Goal: Use online tool/utility: Utilize a website feature to perform a specific function

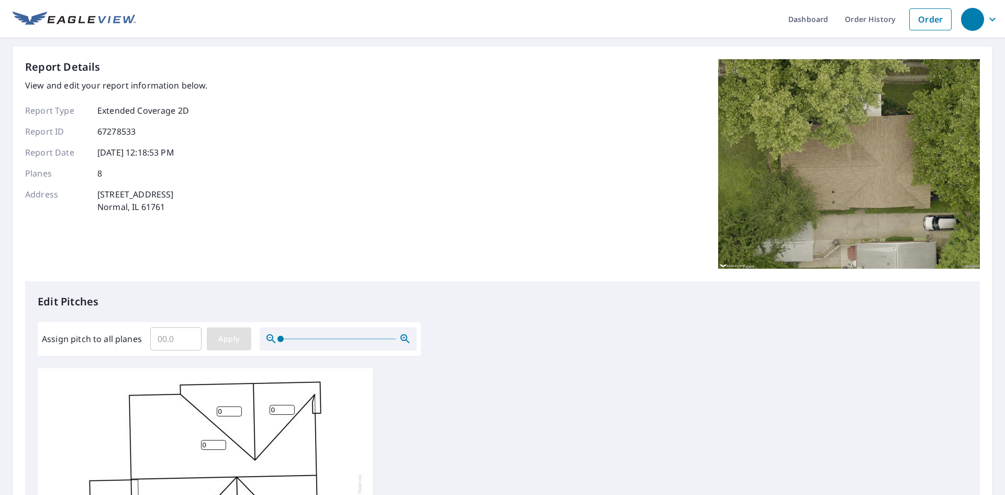
scroll to position [52, 0]
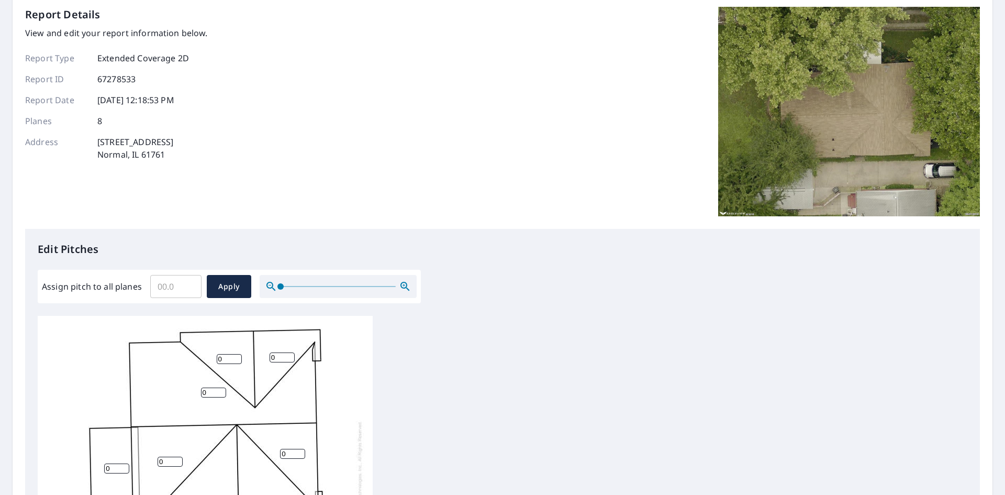
click at [190, 293] on input "Assign pitch to all planes" at bounding box center [175, 286] width 51 height 29
click at [187, 281] on input "0.1" at bounding box center [175, 286] width 51 height 29
click at [188, 283] on input "0.2" at bounding box center [175, 286] width 51 height 29
click at [188, 283] on input "0.3" at bounding box center [175, 286] width 51 height 29
click at [188, 283] on input "0.4" at bounding box center [175, 286] width 51 height 29
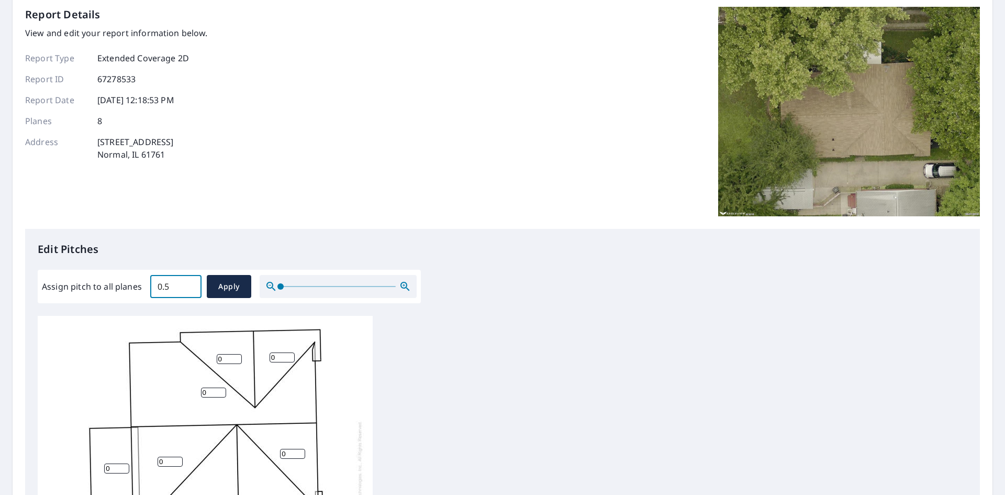
click at [188, 283] on input "0.5" at bounding box center [175, 286] width 51 height 29
click at [188, 283] on input "0.6" at bounding box center [175, 286] width 51 height 29
click at [188, 283] on input "0.7" at bounding box center [175, 286] width 51 height 29
click at [188, 283] on input "0.8" at bounding box center [175, 286] width 51 height 29
click at [188, 283] on input "0.9" at bounding box center [175, 286] width 51 height 29
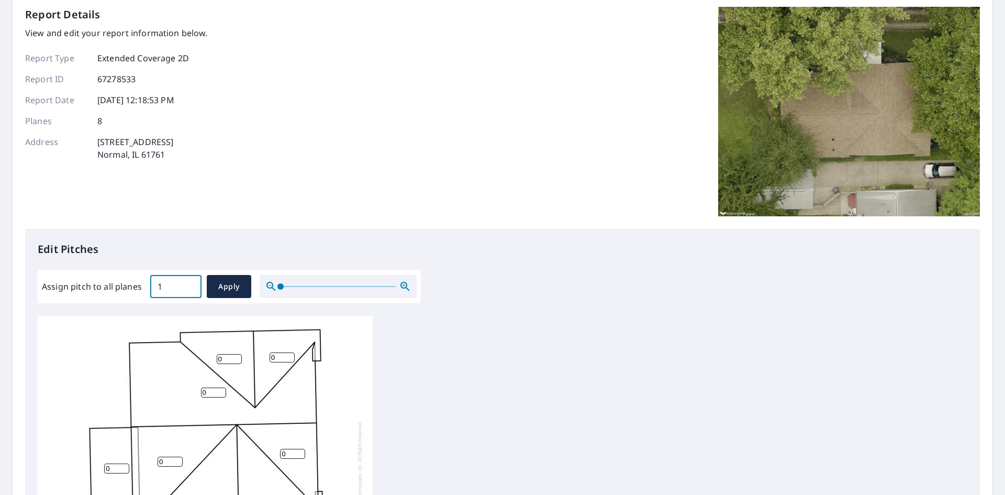
click at [188, 283] on input "1" at bounding box center [175, 286] width 51 height 29
click at [188, 283] on input "1.1" at bounding box center [175, 286] width 51 height 29
drag, startPoint x: 179, startPoint y: 286, endPoint x: 120, endPoint y: 291, distance: 58.8
click at [120, 291] on div "Assign pitch to all planes 1.1 ​ Apply" at bounding box center [229, 286] width 375 height 23
type input "6"
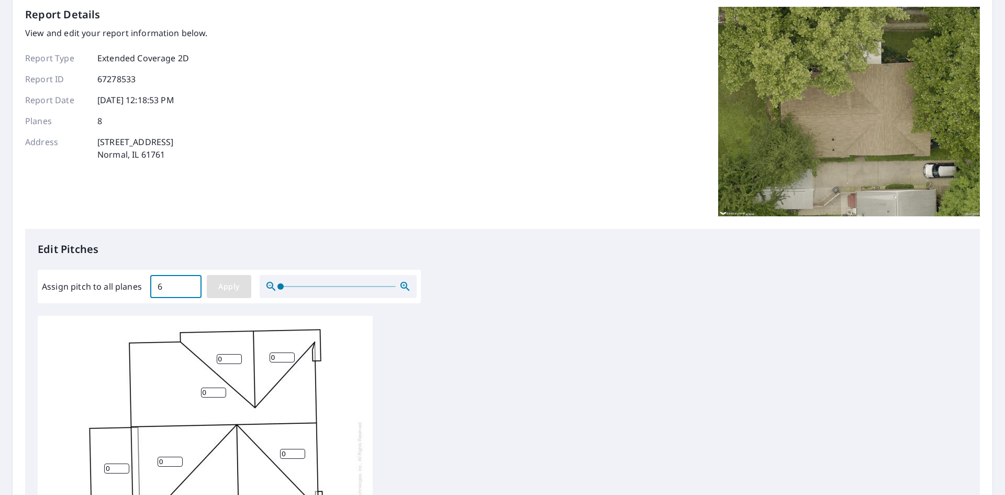
click at [235, 286] on span "Apply" at bounding box center [229, 286] width 28 height 13
type input "6"
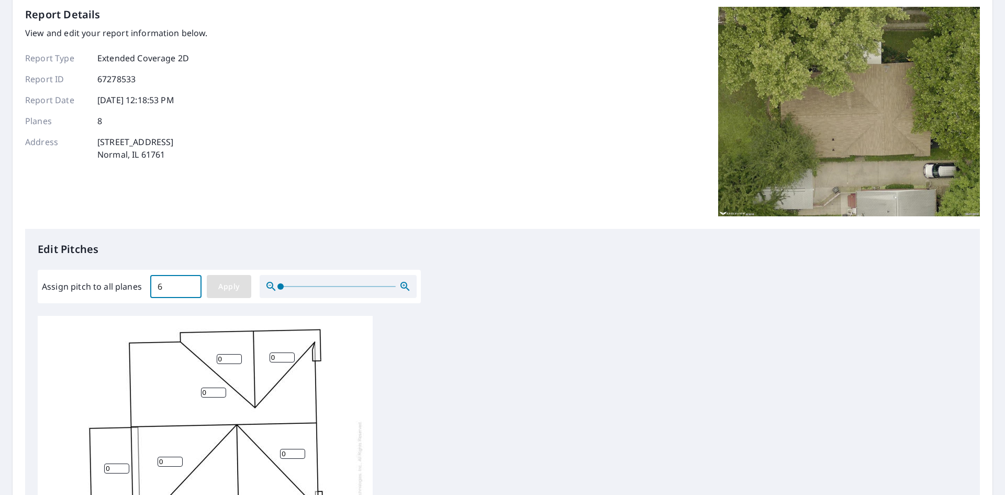
type input "6"
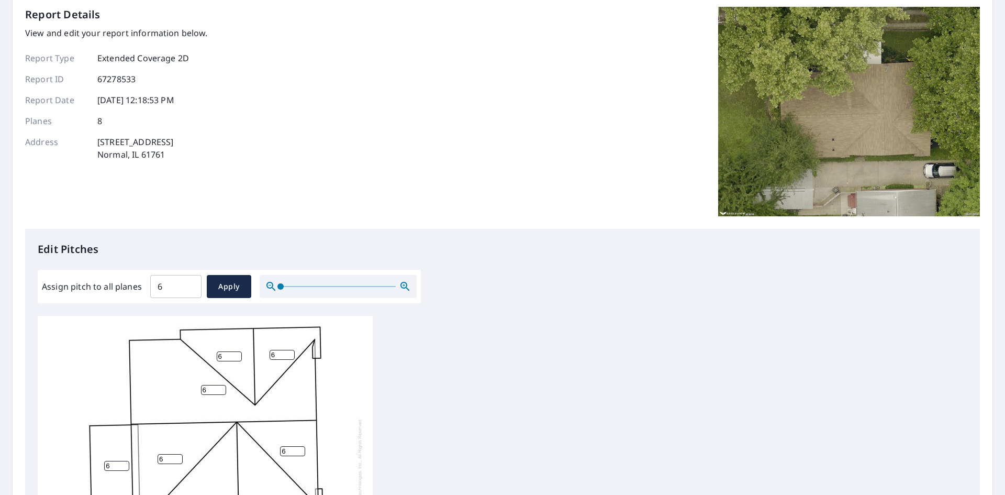
scroll to position [10, 0]
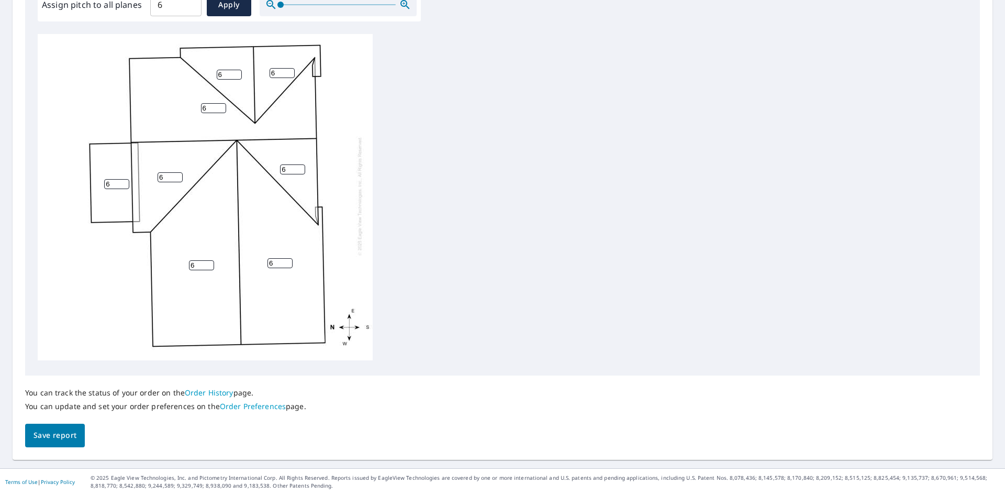
click at [61, 443] on button "Save report" at bounding box center [55, 436] width 60 height 24
drag, startPoint x: 433, startPoint y: 307, endPoint x: 728, endPoint y: 182, distance: 321.3
click at [728, 182] on div "6 6 6 6 6 6 6 6" at bounding box center [503, 199] width 930 height 329
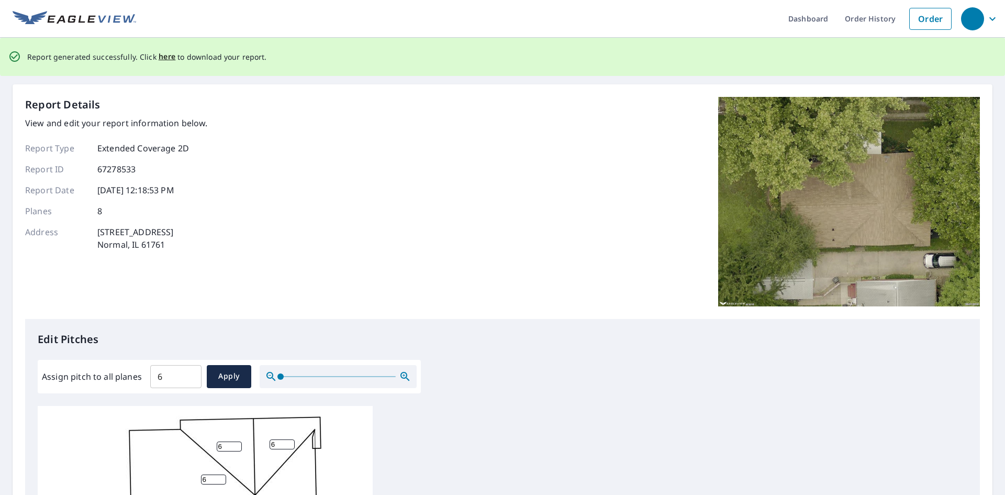
scroll to position [0, 0]
click at [173, 62] on p "Report generated successfully. Click here to download your report." at bounding box center [147, 57] width 240 height 13
click at [160, 57] on span "here" at bounding box center [167, 57] width 17 height 13
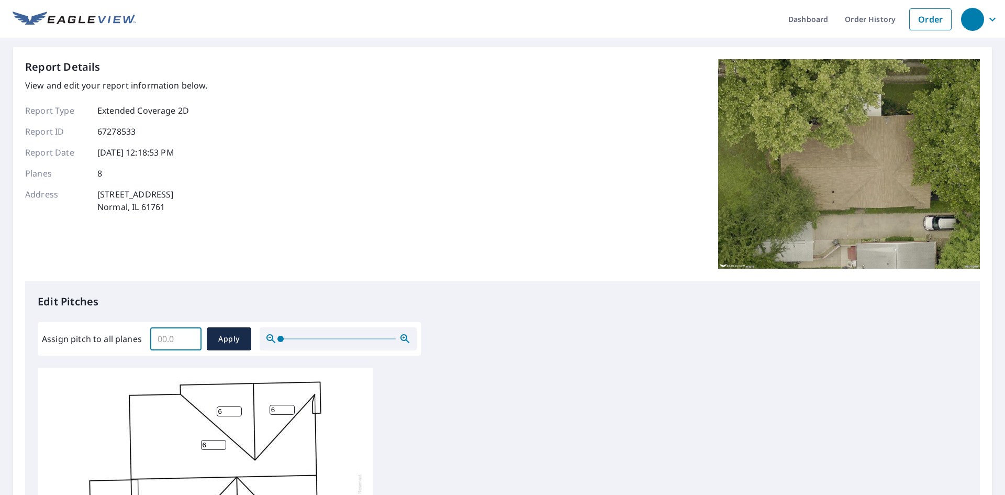
click at [178, 338] on input "Assign pitch to all planes" at bounding box center [175, 338] width 51 height 29
click at [189, 338] on input "0.1" at bounding box center [175, 338] width 51 height 29
drag, startPoint x: 179, startPoint y: 340, endPoint x: 62, endPoint y: 344, distance: 116.3
click at [62, 344] on div "Assign pitch to all planes 0.1 ​ Apply" at bounding box center [229, 338] width 375 height 23
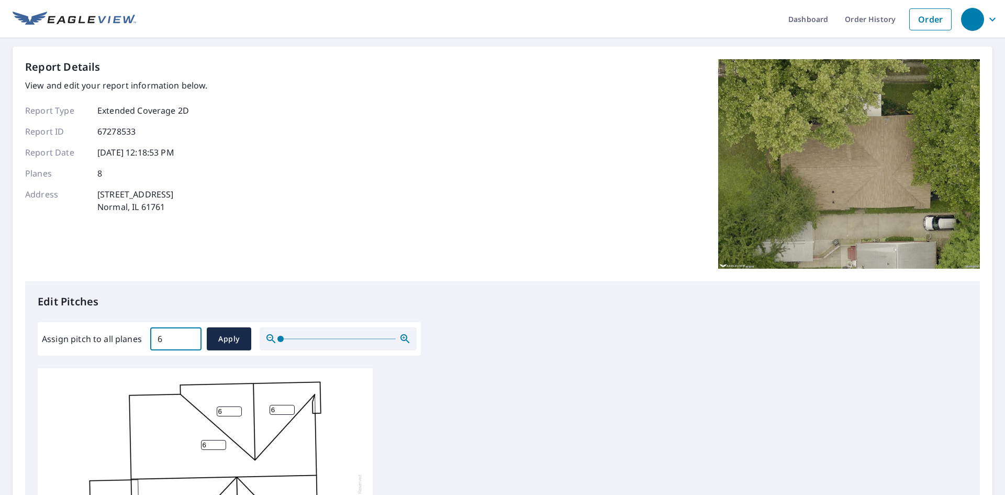
type input "6"
click at [237, 351] on div "Assign pitch to all planes 6 ​ Apply" at bounding box center [229, 339] width 383 height 34
drag, startPoint x: 226, startPoint y: 339, endPoint x: 286, endPoint y: 334, distance: 60.4
click at [226, 339] on span "Apply" at bounding box center [229, 339] width 28 height 13
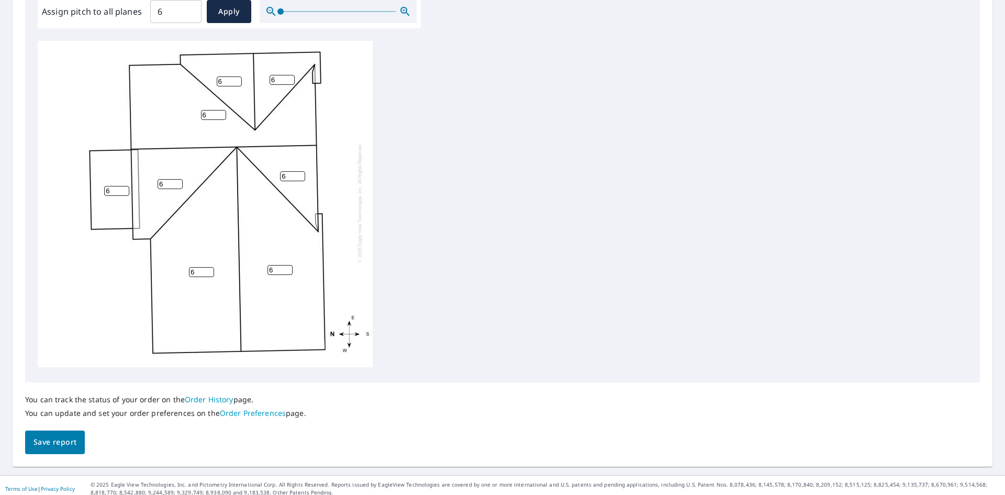
scroll to position [334, 0]
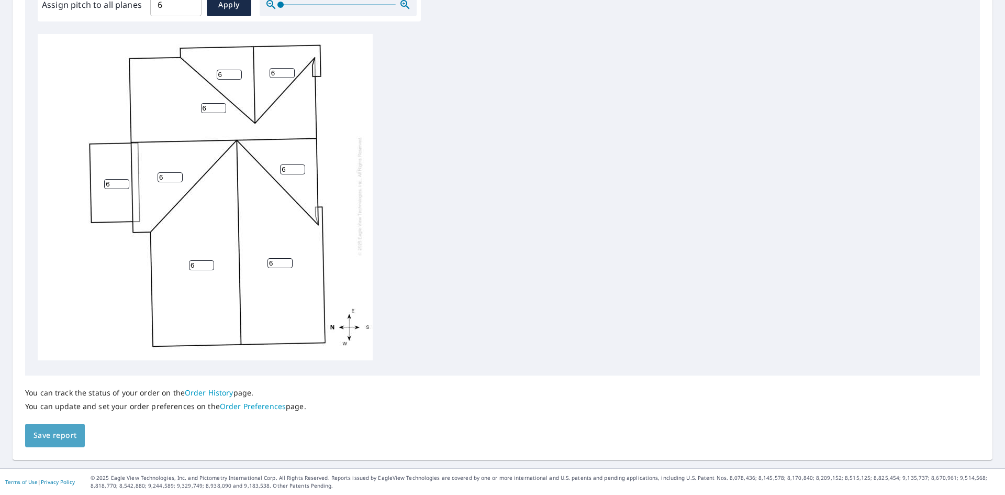
click at [50, 437] on span "Save report" at bounding box center [55, 435] width 43 height 13
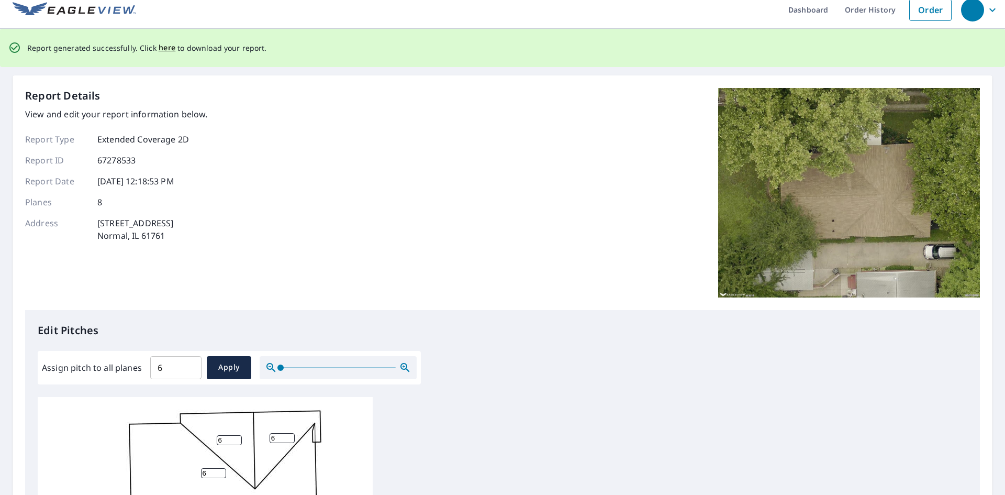
scroll to position [0, 0]
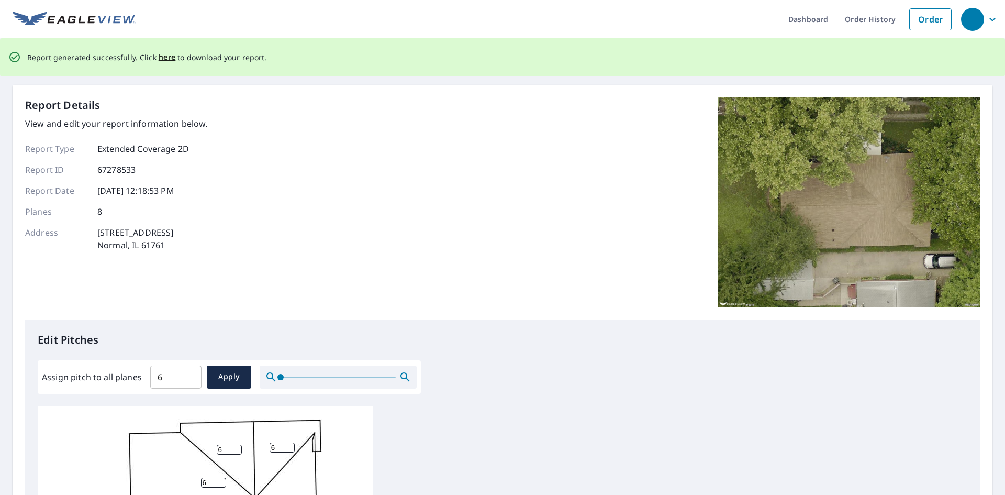
click at [386, 268] on div "Report Details View and edit your report information below. Report Type Extende…" at bounding box center [502, 208] width 955 height 222
click at [161, 57] on span "here" at bounding box center [167, 57] width 17 height 13
